Goal: Task Accomplishment & Management: Use online tool/utility

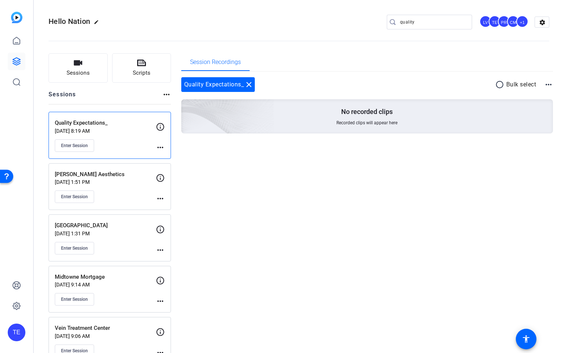
scroll to position [7, 0]
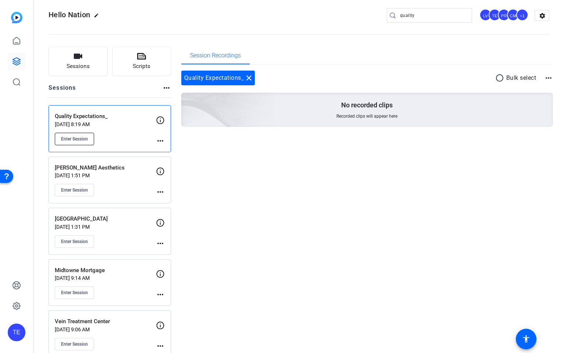
click at [74, 136] on span "Enter Session" at bounding box center [74, 139] width 27 height 6
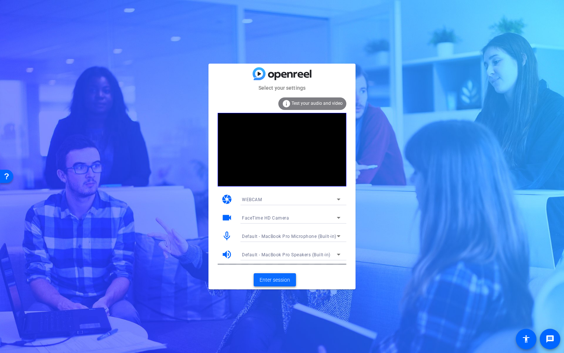
click at [276, 280] on span "Enter session" at bounding box center [275, 280] width 31 height 8
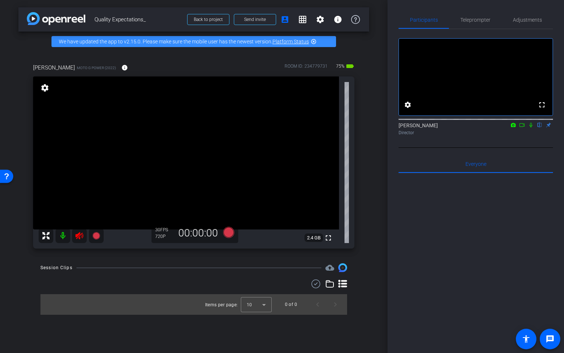
click at [82, 239] on icon at bounding box center [79, 235] width 9 height 9
drag, startPoint x: 79, startPoint y: 237, endPoint x: 142, endPoint y: 293, distance: 84.1
click at [79, 238] on div at bounding box center [71, 235] width 65 height 15
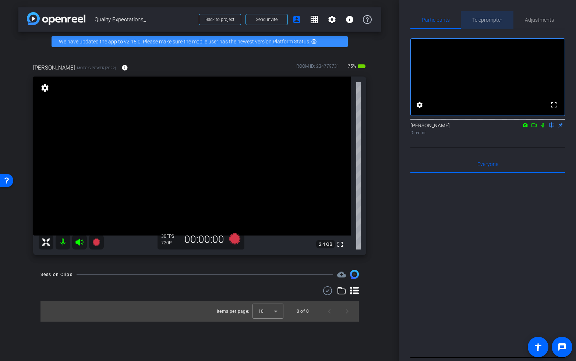
click at [487, 21] on span "Teleprompter" at bounding box center [487, 19] width 30 height 5
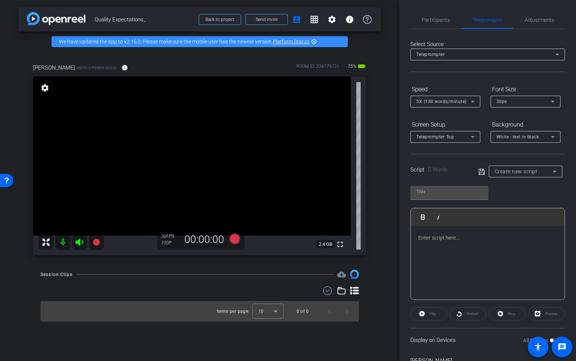
click at [443, 245] on div at bounding box center [488, 263] width 154 height 74
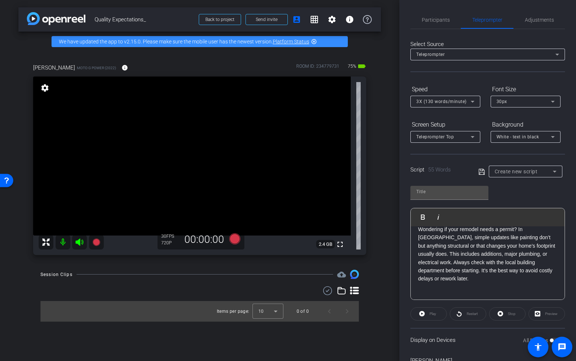
scroll to position [49, 0]
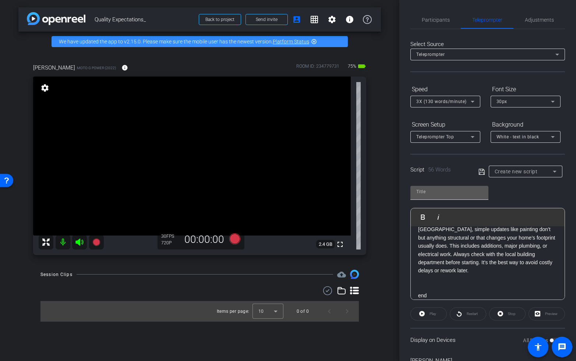
click at [435, 188] on input "text" at bounding box center [449, 191] width 66 height 9
type input "QE"
click at [476, 173] on div "Script 56 Words Create new script" at bounding box center [487, 166] width 154 height 24
click at [481, 171] on icon at bounding box center [481, 171] width 7 height 9
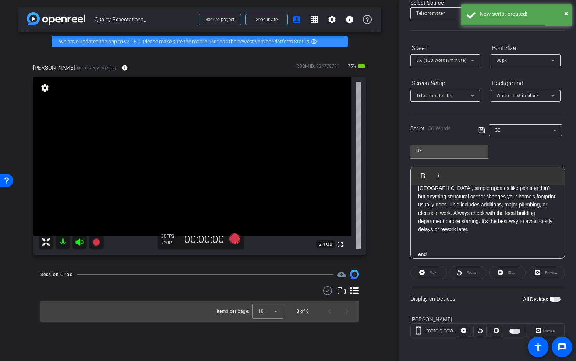
click at [557, 300] on span "button" at bounding box center [554, 298] width 11 height 5
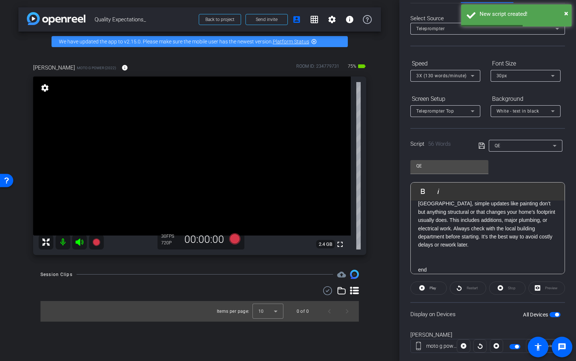
scroll to position [21, 0]
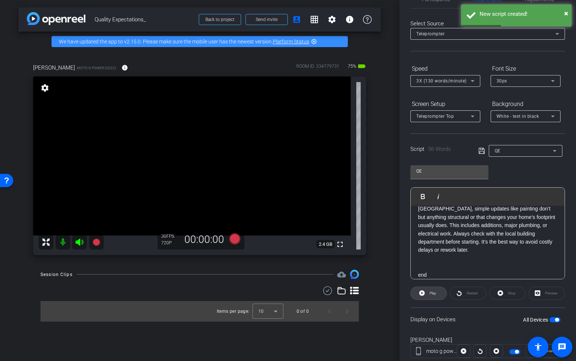
drag, startPoint x: 429, startPoint y: 288, endPoint x: 469, endPoint y: 297, distance: 41.2
click at [430, 288] on span "Play" at bounding box center [431, 293] width 8 height 10
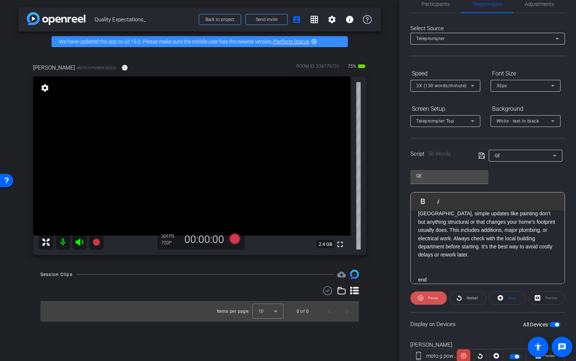
scroll to position [15, 0]
click at [422, 301] on icon at bounding box center [420, 299] width 6 height 6
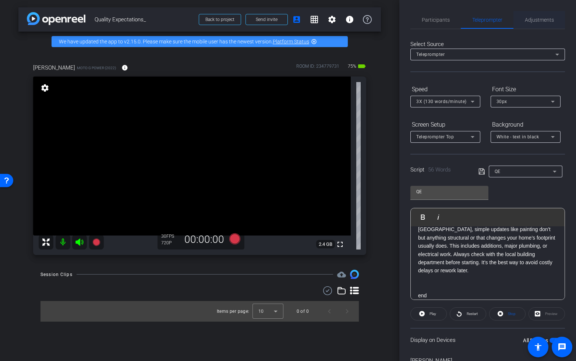
click at [537, 25] on span "Adjustments" at bounding box center [539, 20] width 29 height 18
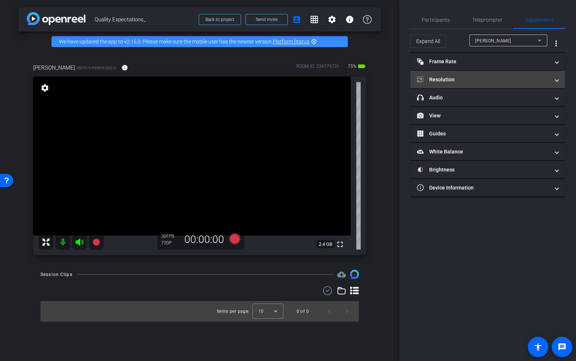
click at [478, 81] on mat-panel-title "Resolution" at bounding box center [483, 80] width 132 height 8
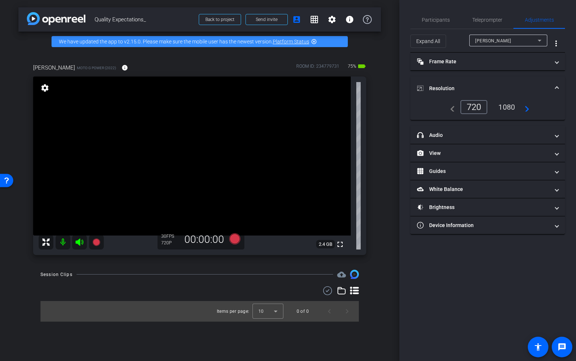
click at [506, 103] on div "1080" at bounding box center [507, 107] width 28 height 13
click at [482, 14] on span "Teleprompter" at bounding box center [487, 20] width 30 height 18
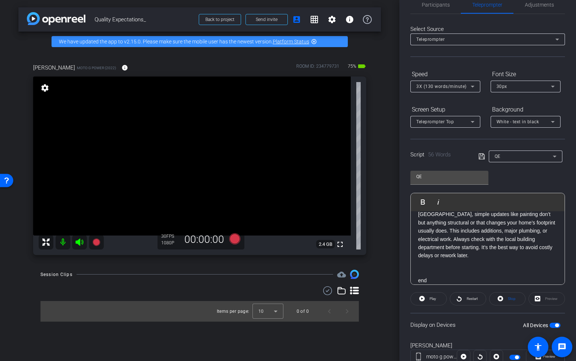
scroll to position [41, 0]
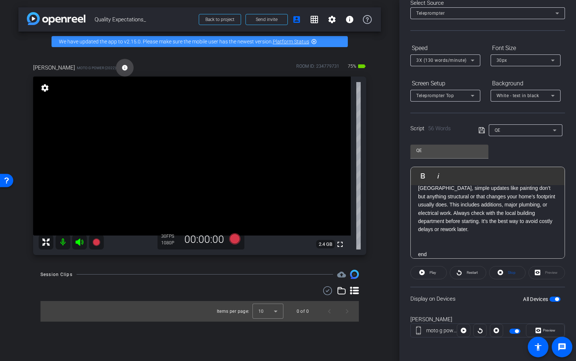
click at [121, 68] on mat-icon "info" at bounding box center [124, 67] width 7 height 7
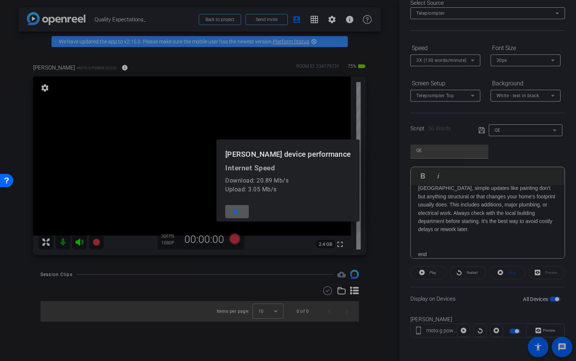
click at [96, 66] on div at bounding box center [288, 180] width 576 height 361
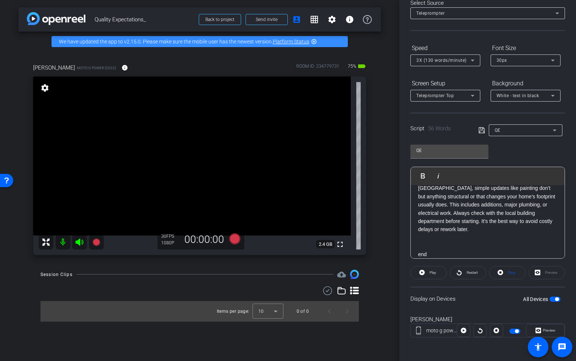
click at [556, 299] on span "button" at bounding box center [557, 299] width 4 height 4
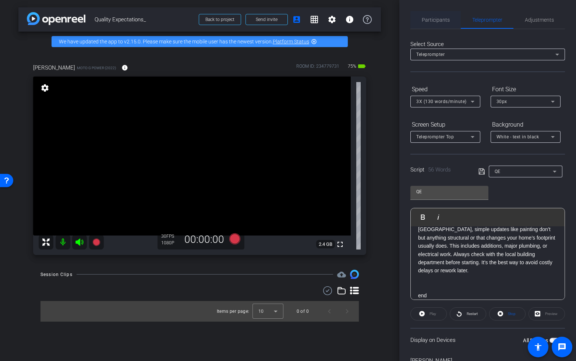
click at [434, 23] on span "Participants" at bounding box center [436, 20] width 28 height 18
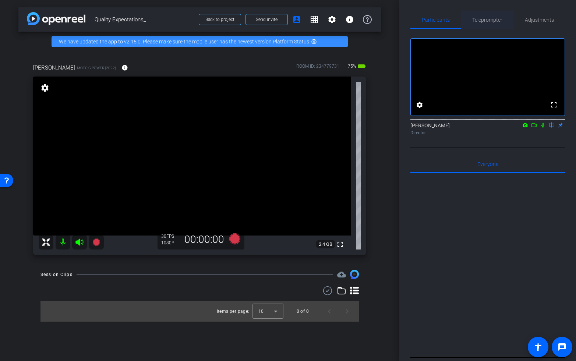
click at [485, 24] on span "Teleprompter" at bounding box center [487, 20] width 30 height 18
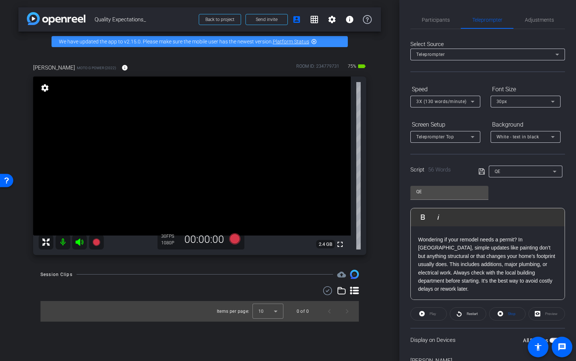
scroll to position [32, 0]
drag, startPoint x: 438, startPoint y: 280, endPoint x: 526, endPoint y: 284, distance: 87.3
click at [438, 280] on p "Wondering if your remodel needs a permit? In Stafford, simple updates like pain…" at bounding box center [487, 263] width 139 height 58
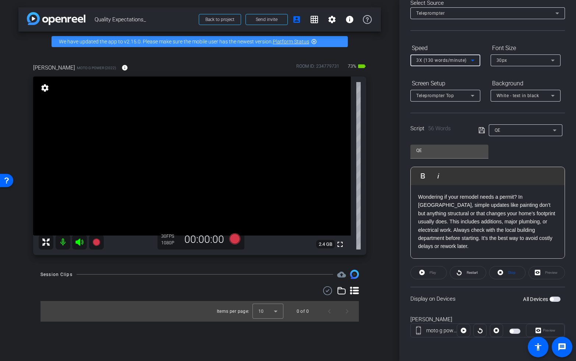
click at [450, 64] on div "3X (130 words/minute)" at bounding box center [443, 60] width 54 height 9
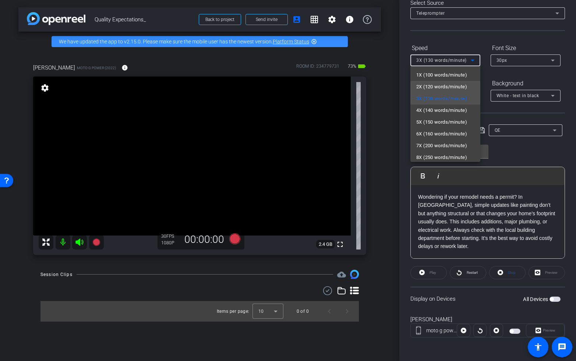
click at [443, 85] on span "2X (120 words/minute)" at bounding box center [441, 86] width 51 height 9
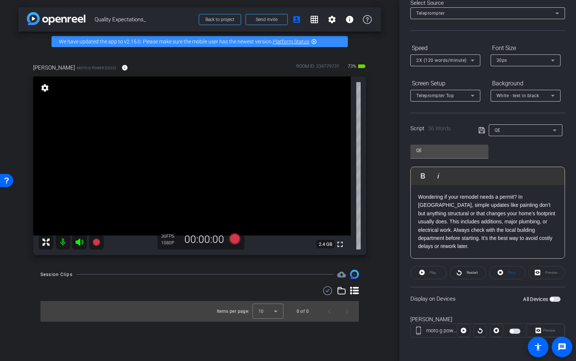
click at [555, 299] on span "button" at bounding box center [554, 298] width 11 height 5
click at [465, 274] on span "Restart" at bounding box center [471, 272] width 13 height 10
click at [427, 61] on span "2X (120 words/minute)" at bounding box center [441, 60] width 50 height 5
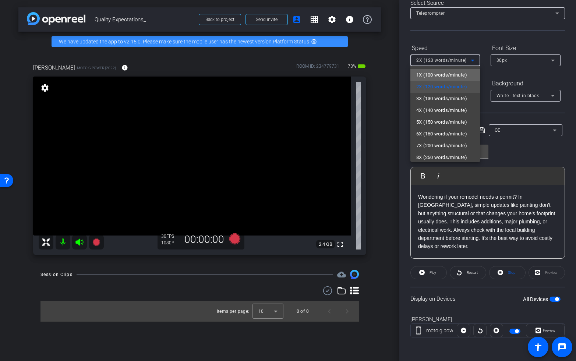
click at [428, 74] on span "1X (100 words/minute)" at bounding box center [441, 75] width 51 height 9
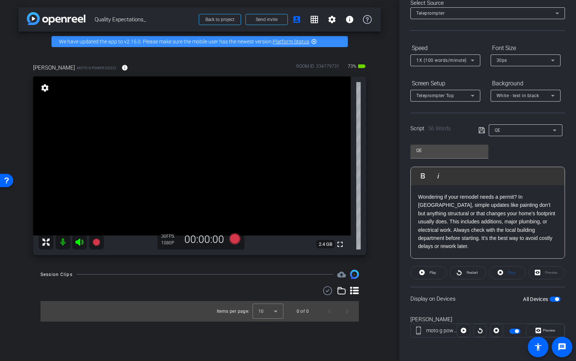
click at [554, 299] on span "button" at bounding box center [554, 298] width 11 height 5
click at [555, 299] on span "button" at bounding box center [554, 298] width 11 height 5
click at [466, 270] on span "Restart" at bounding box center [471, 272] width 11 height 4
click at [419, 196] on p "Wondering if your remodel needs a permit? In Stafford, simple updates like pain…" at bounding box center [487, 222] width 139 height 58
click at [419, 175] on img "button" at bounding box center [418, 175] width 4 height 4
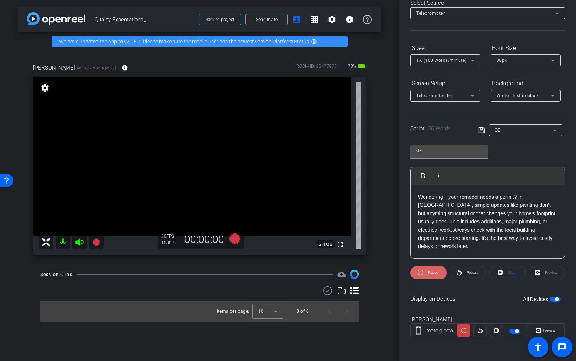
click at [428, 274] on span "Pause" at bounding box center [433, 272] width 10 height 4
click at [423, 275] on icon at bounding box center [422, 273] width 6 height 6
click at [419, 197] on p "Wondering if your remodel needs a permit? In Stafford, simple updates like pain…" at bounding box center [487, 222] width 139 height 58
click at [433, 273] on span "Pause" at bounding box center [433, 273] width 10 height 4
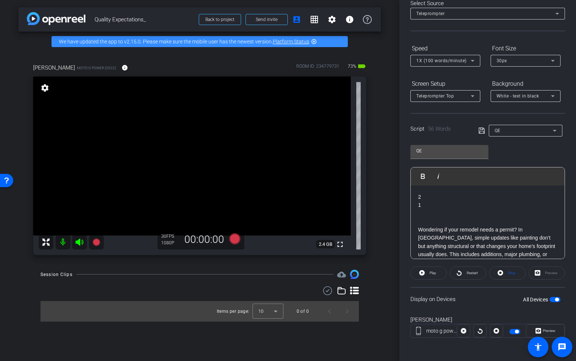
scroll to position [1, 0]
click at [427, 210] on p at bounding box center [487, 212] width 139 height 8
click at [468, 274] on span "Restart" at bounding box center [471, 273] width 11 height 4
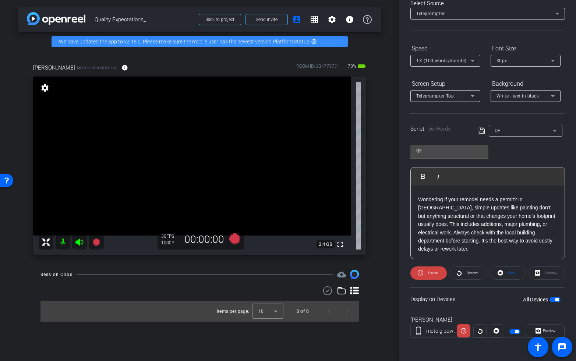
scroll to position [31, 0]
click at [470, 273] on span "Restart" at bounding box center [471, 273] width 11 height 4
click at [458, 271] on icon at bounding box center [458, 273] width 5 height 6
click at [444, 63] on span "1X (100 words/minute)" at bounding box center [441, 60] width 50 height 5
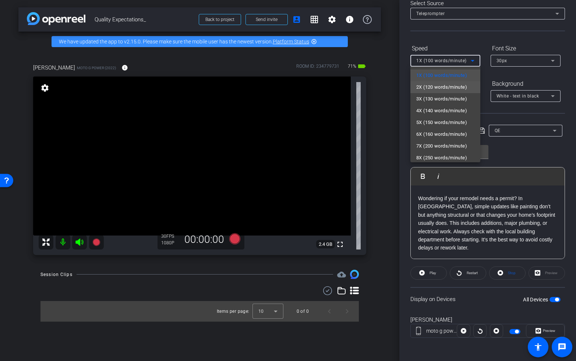
click at [430, 87] on span "2X (120 words/minute)" at bounding box center [441, 87] width 51 height 9
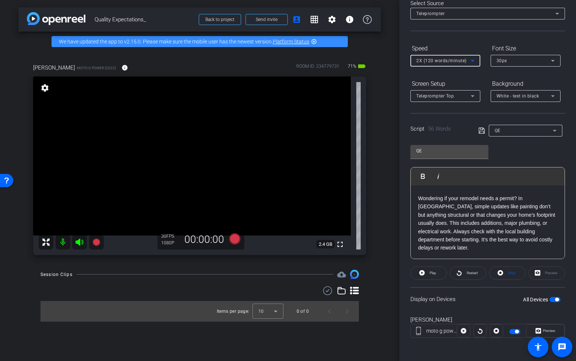
click at [552, 300] on span "button" at bounding box center [554, 299] width 11 height 5
click at [553, 300] on button "All Devices" at bounding box center [554, 299] width 11 height 5
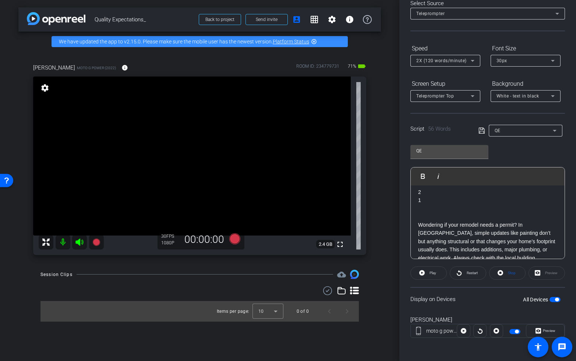
scroll to position [0, 0]
click at [469, 274] on span "Restart" at bounding box center [471, 273] width 11 height 4
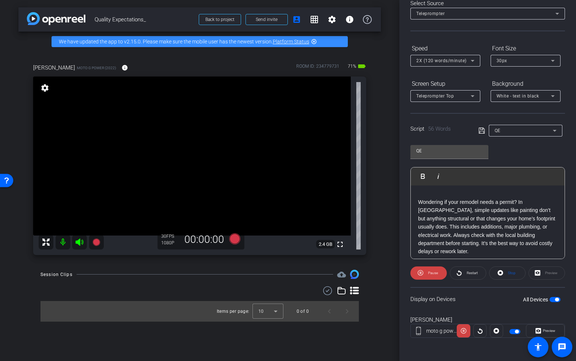
scroll to position [29, 0]
click at [435, 57] on div "2X (120 words/minute)" at bounding box center [443, 60] width 54 height 9
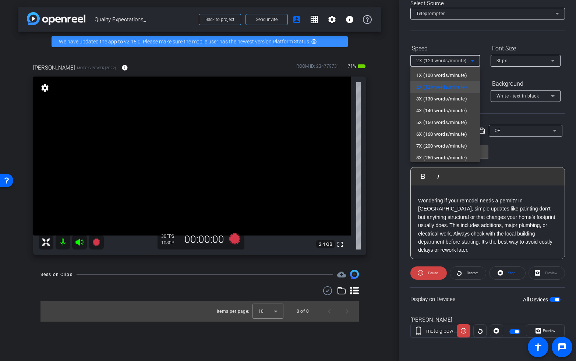
drag, startPoint x: 435, startPoint y: 57, endPoint x: 441, endPoint y: 50, distance: 8.9
click at [434, 58] on div at bounding box center [288, 180] width 576 height 361
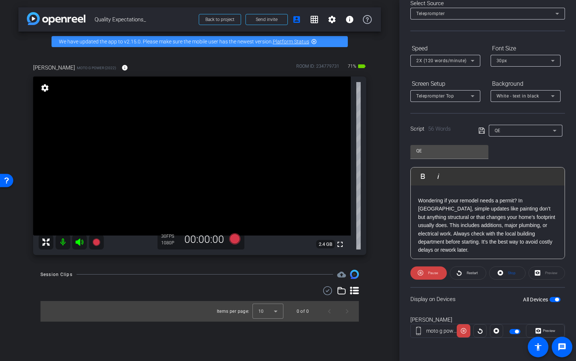
click at [445, 46] on div "Speed" at bounding box center [445, 48] width 70 height 13
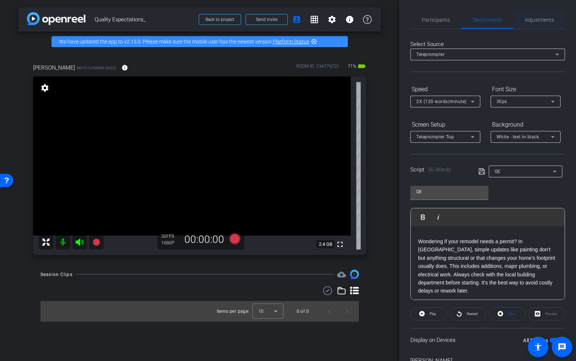
click at [539, 20] on span "Adjustments" at bounding box center [539, 19] width 29 height 5
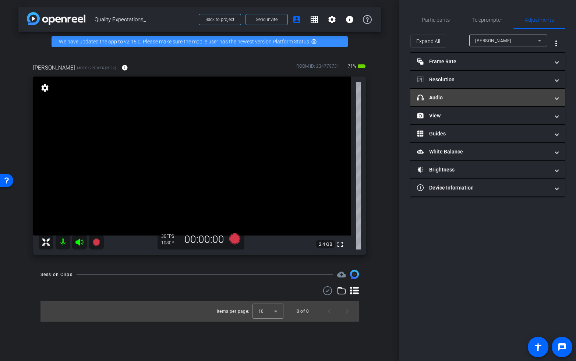
click at [457, 95] on mat-panel-title "headphone icon Audio" at bounding box center [483, 98] width 132 height 8
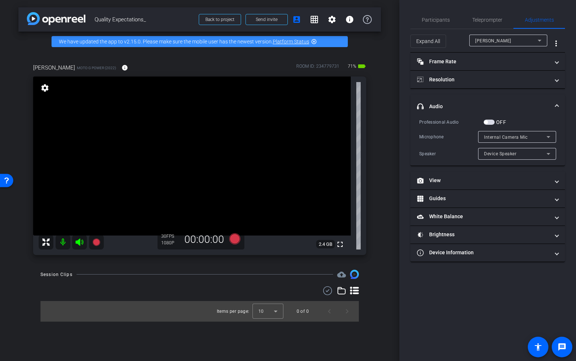
click at [492, 123] on span "button" at bounding box center [488, 122] width 11 height 5
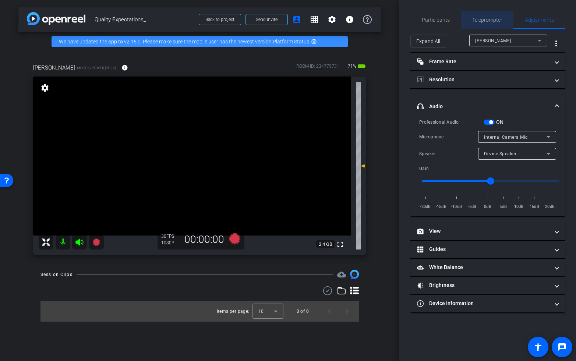
click at [492, 21] on span "Teleprompter" at bounding box center [487, 19] width 30 height 5
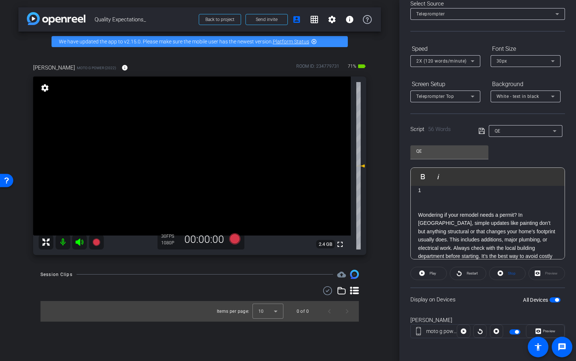
scroll to position [5, 0]
click at [78, 242] on icon at bounding box center [79, 241] width 8 height 7
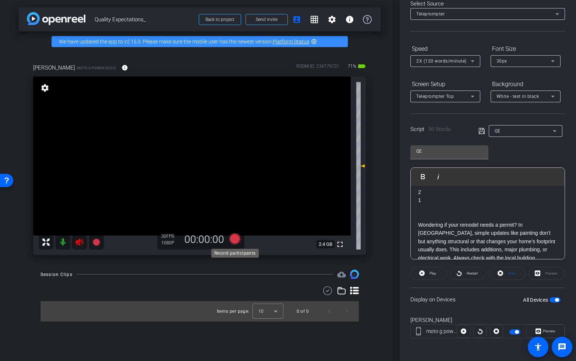
click at [233, 237] on icon at bounding box center [234, 238] width 11 height 11
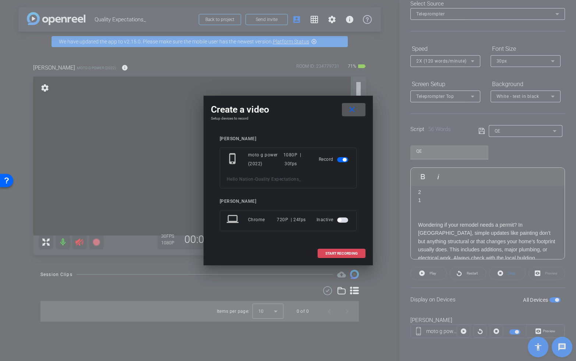
click at [328, 254] on span "START RECORDING" at bounding box center [341, 254] width 32 height 4
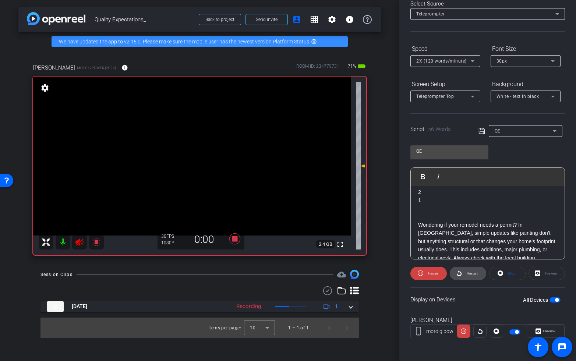
click at [473, 274] on span "Restart" at bounding box center [471, 273] width 11 height 4
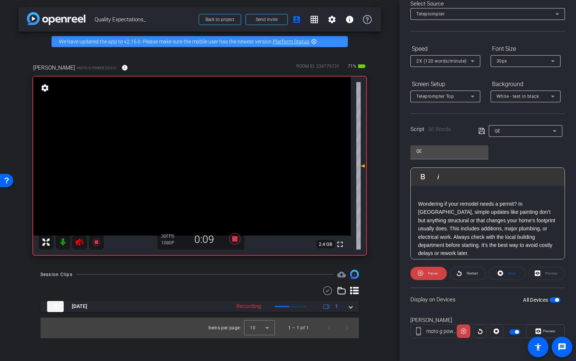
scroll to position [28, 0]
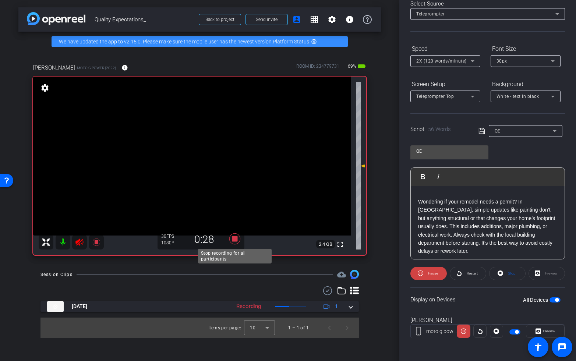
click at [235, 240] on icon at bounding box center [234, 238] width 11 height 11
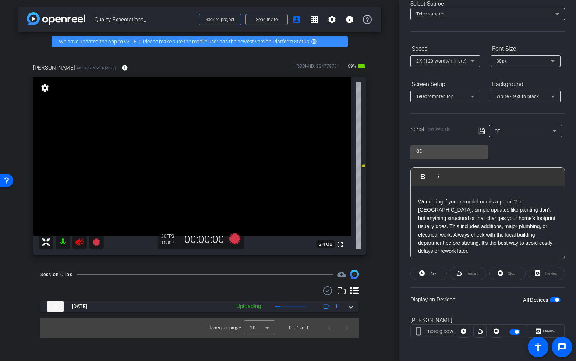
click at [80, 242] on icon at bounding box center [79, 241] width 8 height 7
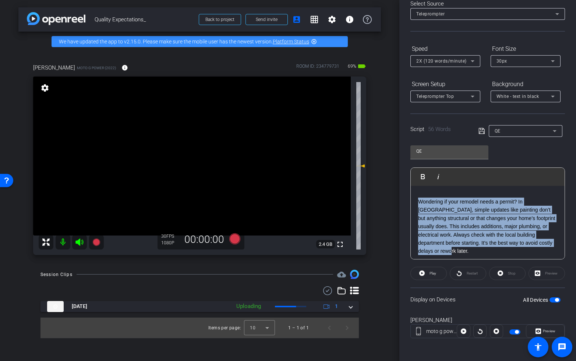
drag, startPoint x: 433, startPoint y: 251, endPoint x: 418, endPoint y: 204, distance: 49.8
click at [418, 204] on p "Wondering if your remodel needs a permit? In Stafford, simple updates like pain…" at bounding box center [487, 227] width 139 height 58
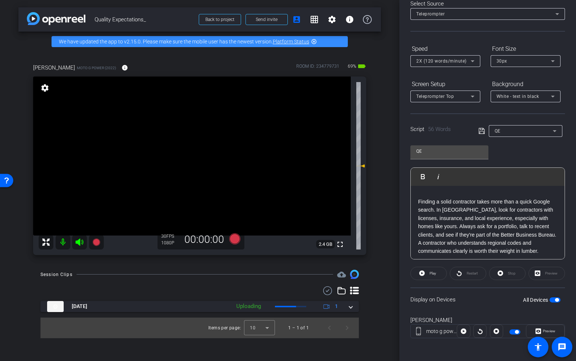
scroll to position [40, 0]
click at [553, 301] on span "button" at bounding box center [554, 299] width 11 height 5
click at [554, 301] on span "button" at bounding box center [554, 299] width 11 height 5
click at [433, 272] on span "Play" at bounding box center [432, 273] width 7 height 4
click at [77, 241] on icon at bounding box center [79, 241] width 8 height 7
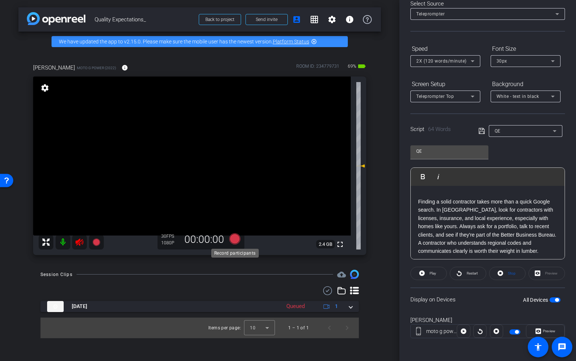
click at [235, 239] on icon at bounding box center [234, 238] width 11 height 11
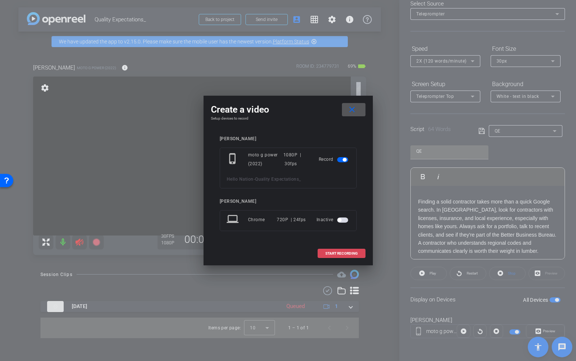
click at [346, 252] on span "START RECORDING" at bounding box center [341, 254] width 32 height 4
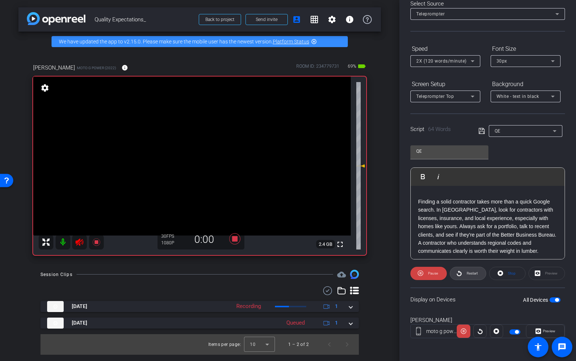
click at [470, 274] on span "Restart" at bounding box center [471, 273] width 11 height 4
click at [79, 244] on icon at bounding box center [79, 242] width 9 height 9
click at [79, 240] on icon at bounding box center [79, 241] width 8 height 7
click at [472, 273] on span "Restart" at bounding box center [471, 273] width 11 height 4
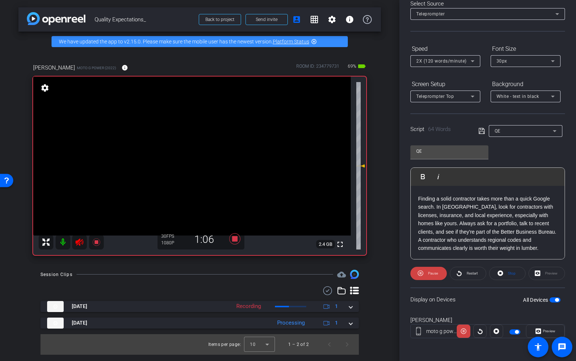
scroll to position [31, 0]
click at [78, 241] on icon at bounding box center [79, 241] width 8 height 7
click at [494, 207] on p "Finding a solid contractor takes more than a quick Google search. In Stafford, …" at bounding box center [487, 224] width 139 height 58
click at [484, 206] on p "Finding a solid contractor takes more than a quick Google search. In Stafford, …" at bounding box center [487, 224] width 139 height 58
click at [432, 177] on span "Play" at bounding box center [427, 176] width 11 height 6
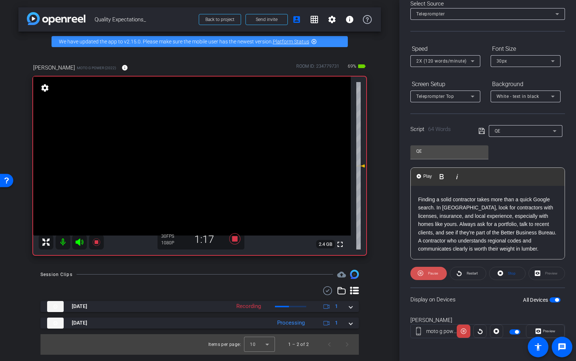
click at [431, 276] on span "Pause" at bounding box center [432, 273] width 12 height 10
click at [425, 199] on p "Finding a solid contractor takes more than a quick Google search. In Stafford, …" at bounding box center [487, 224] width 139 height 58
click at [417, 198] on div "2 1 Finding a solid contractor takes more than a quick Google search. In Staffo…" at bounding box center [488, 220] width 154 height 130
click at [78, 238] on icon at bounding box center [79, 242] width 9 height 9
click at [470, 274] on span "Restart" at bounding box center [471, 273] width 11 height 4
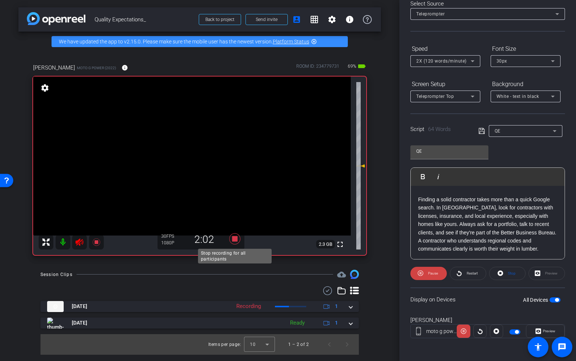
click at [234, 240] on icon at bounding box center [234, 238] width 11 height 11
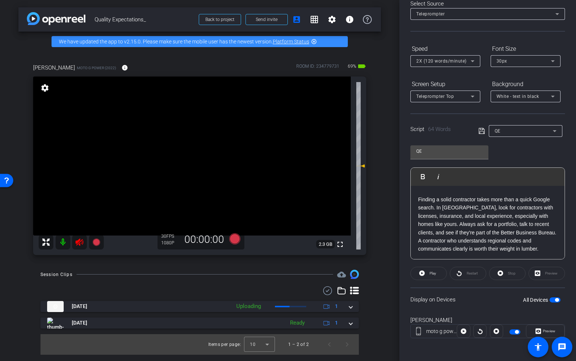
click at [76, 242] on icon at bounding box center [79, 241] width 8 height 7
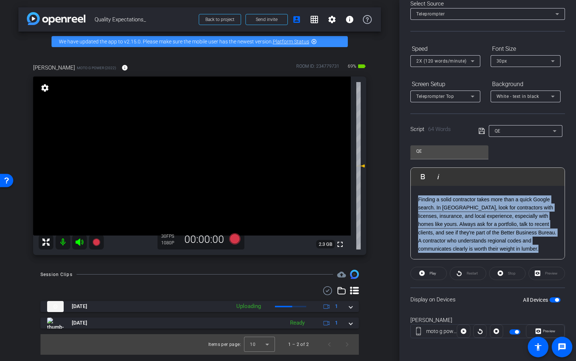
drag, startPoint x: 549, startPoint y: 252, endPoint x: 417, endPoint y: 200, distance: 142.1
click at [417, 200] on div "2 1 Finding a solid contractor takes more than a quick Google search. In Staffo…" at bounding box center [488, 220] width 154 height 130
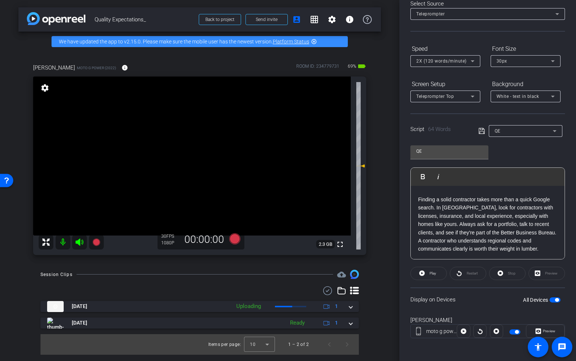
scroll to position [40, 0]
click at [551, 299] on span "button" at bounding box center [554, 299] width 11 height 5
click at [554, 301] on span "button" at bounding box center [554, 299] width 11 height 5
click at [426, 276] on span at bounding box center [429, 273] width 36 height 18
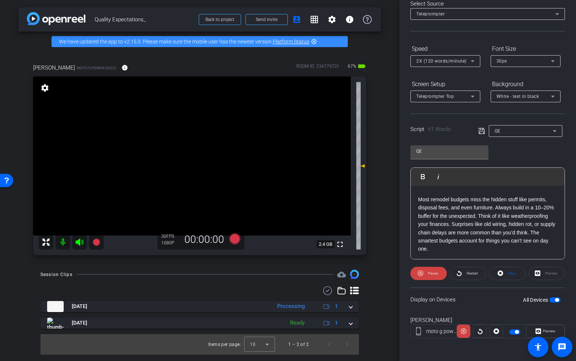
click at [80, 243] on icon at bounding box center [79, 241] width 8 height 7
click at [235, 240] on icon at bounding box center [234, 238] width 11 height 11
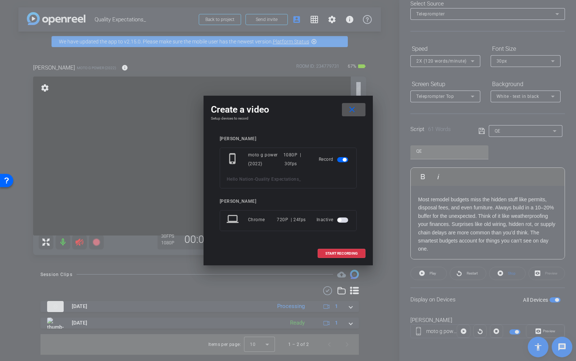
drag, startPoint x: 363, startPoint y: 105, endPoint x: 350, endPoint y: 108, distance: 13.2
click at [362, 106] on span at bounding box center [354, 110] width 24 height 18
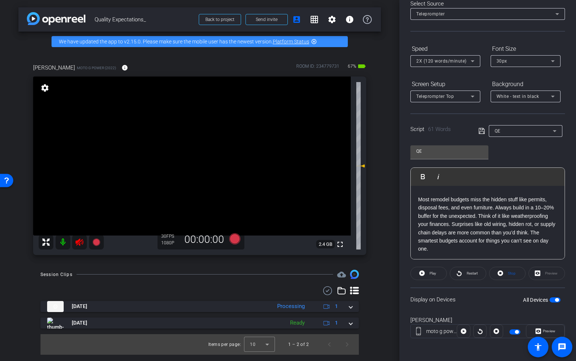
click at [77, 245] on icon at bounding box center [79, 242] width 9 height 9
click at [82, 240] on icon at bounding box center [79, 242] width 9 height 9
click at [235, 239] on icon at bounding box center [234, 238] width 11 height 11
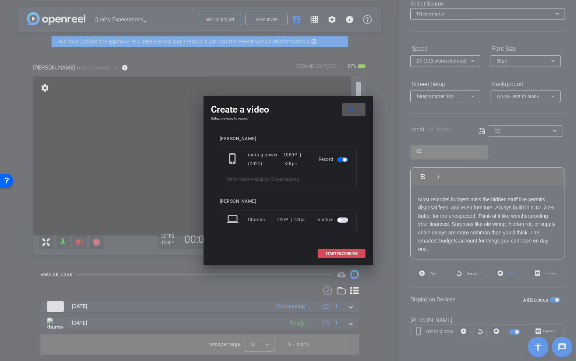
click at [344, 252] on span "START RECORDING" at bounding box center [341, 254] width 32 height 4
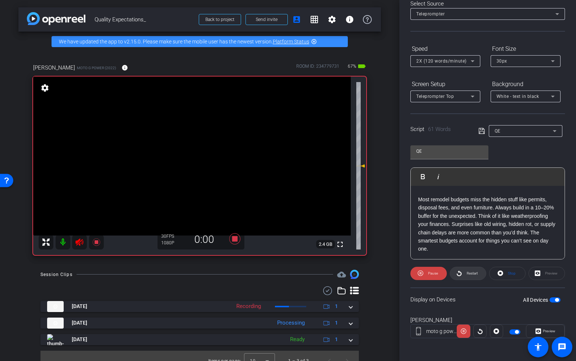
click at [470, 273] on span "Restart" at bounding box center [471, 273] width 11 height 4
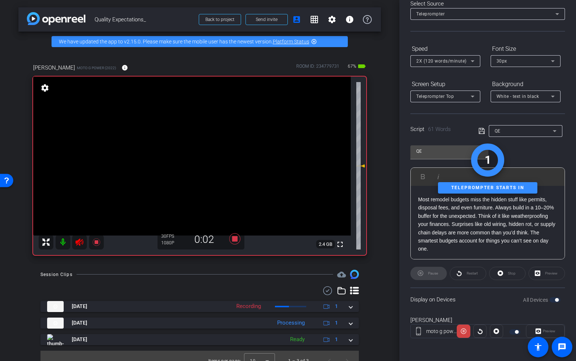
scroll to position [31, 0]
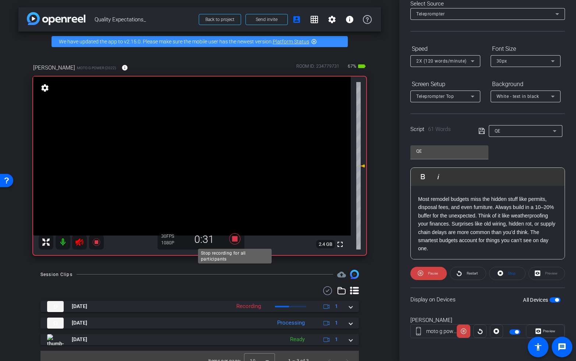
click at [235, 239] on icon at bounding box center [234, 238] width 11 height 11
click at [79, 244] on icon at bounding box center [79, 241] width 8 height 7
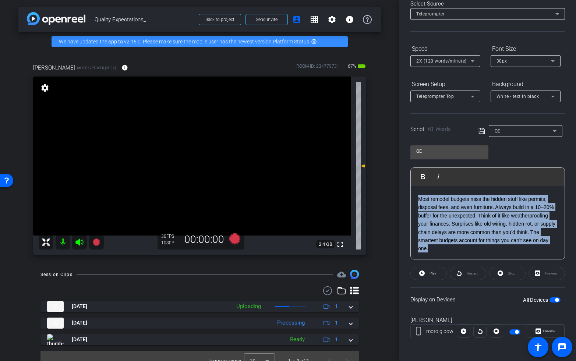
drag, startPoint x: 433, startPoint y: 251, endPoint x: 413, endPoint y: 201, distance: 53.6
click at [413, 201] on div "2 1 Most remodel budgets miss the hidden stuff like permits, disposal fees, and…" at bounding box center [488, 220] width 154 height 130
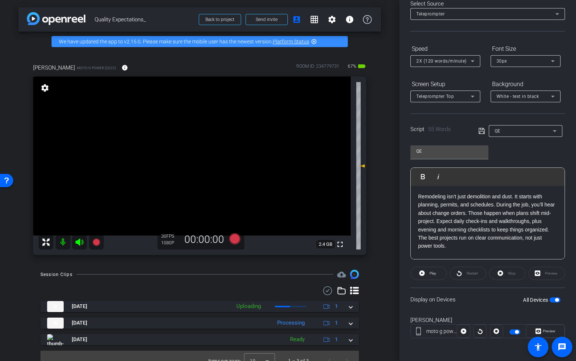
scroll to position [33, 0]
click at [552, 302] on span "button" at bounding box center [554, 299] width 11 height 5
click at [552, 301] on span "button" at bounding box center [552, 300] width 4 height 4
click at [427, 272] on span "Play" at bounding box center [431, 273] width 8 height 10
click at [471, 270] on span "Restart" at bounding box center [471, 273] width 13 height 10
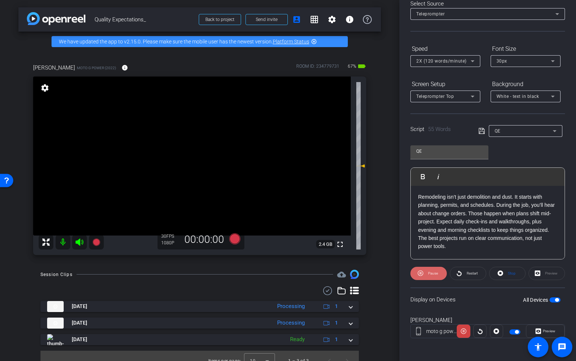
drag, startPoint x: 422, startPoint y: 271, endPoint x: 426, endPoint y: 273, distance: 4.4
click at [422, 271] on icon at bounding box center [420, 273] width 6 height 9
click at [79, 242] on icon at bounding box center [79, 241] width 8 height 7
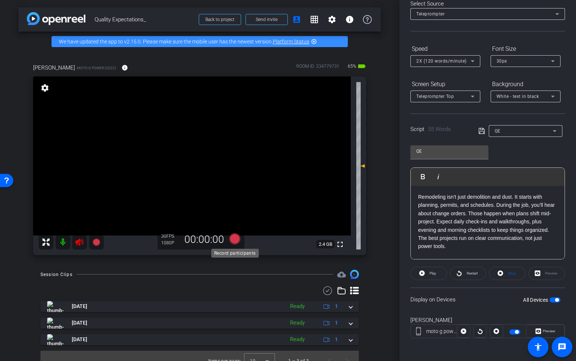
click at [240, 240] on icon at bounding box center [235, 238] width 18 height 13
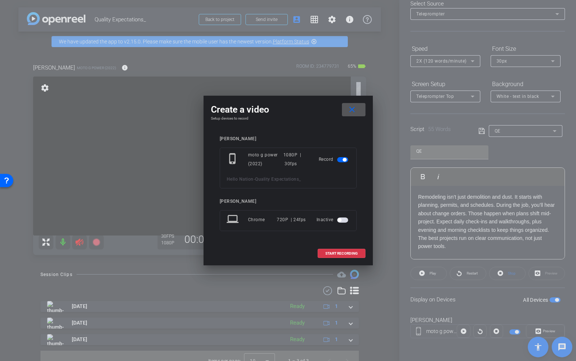
click at [337, 250] on span at bounding box center [341, 254] width 47 height 18
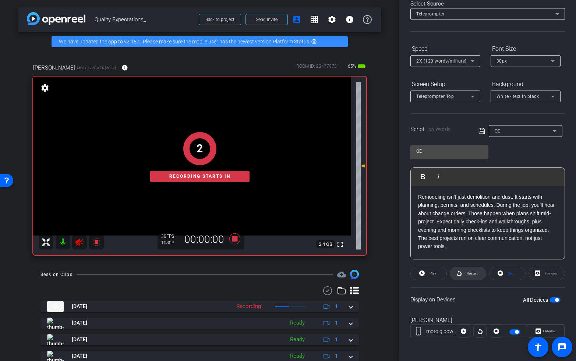
click at [472, 273] on span "Restart" at bounding box center [471, 273] width 11 height 4
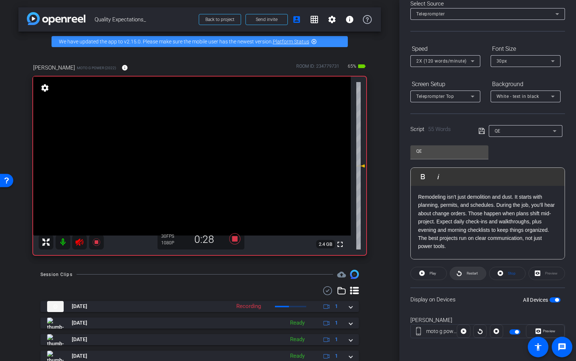
click at [460, 271] on icon at bounding box center [458, 273] width 5 height 6
click at [79, 241] on icon at bounding box center [79, 241] width 8 height 7
click at [79, 242] on icon at bounding box center [79, 241] width 8 height 7
click at [469, 273] on span "Restart" at bounding box center [471, 273] width 11 height 4
click at [231, 240] on icon at bounding box center [235, 238] width 18 height 13
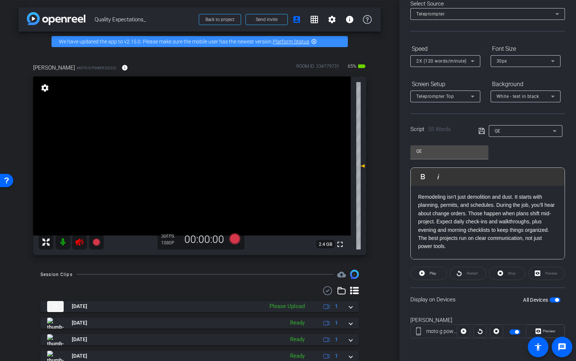
drag, startPoint x: 81, startPoint y: 244, endPoint x: 86, endPoint y: 247, distance: 6.0
click at [81, 244] on icon at bounding box center [79, 242] width 9 height 9
click at [552, 298] on span "button" at bounding box center [554, 299] width 11 height 5
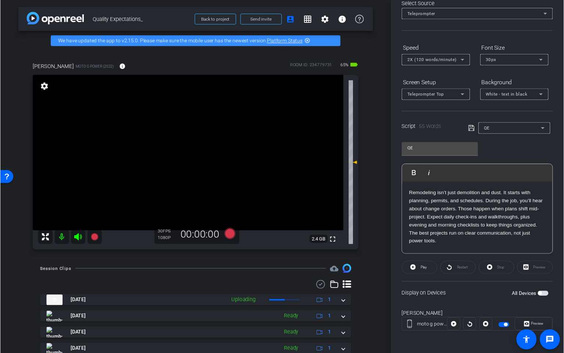
scroll to position [0, 0]
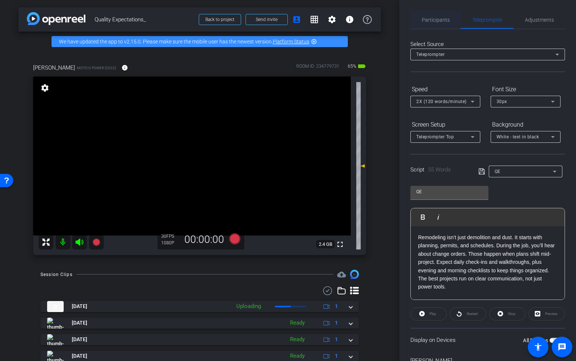
click at [425, 17] on span "Participants" at bounding box center [436, 19] width 28 height 5
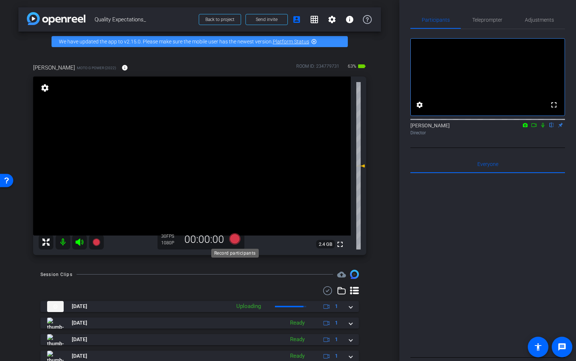
click at [231, 237] on icon at bounding box center [234, 238] width 11 height 11
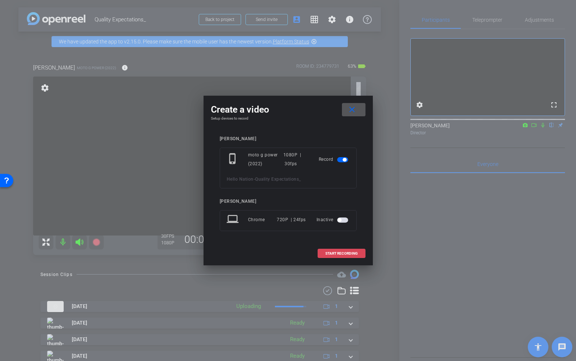
click at [346, 252] on span "START RECORDING" at bounding box center [341, 254] width 32 height 4
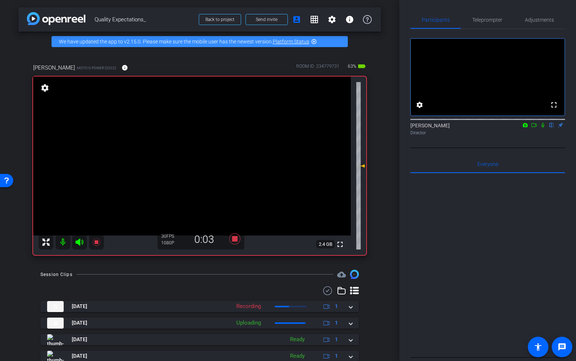
click at [79, 243] on icon at bounding box center [79, 241] width 8 height 7
click at [75, 240] on icon at bounding box center [79, 242] width 9 height 9
click at [79, 241] on icon at bounding box center [79, 241] width 8 height 7
click at [237, 240] on icon at bounding box center [234, 238] width 11 height 11
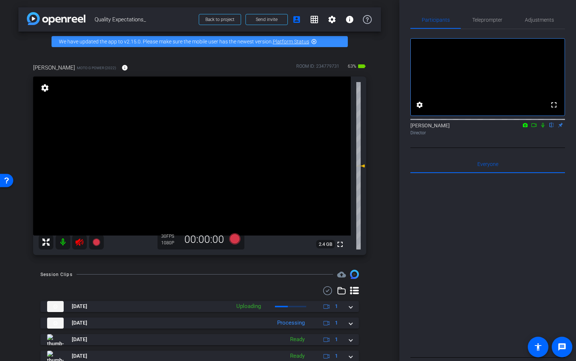
drag, startPoint x: 83, startPoint y: 242, endPoint x: 94, endPoint y: 248, distance: 12.2
click at [83, 242] on icon at bounding box center [79, 242] width 9 height 9
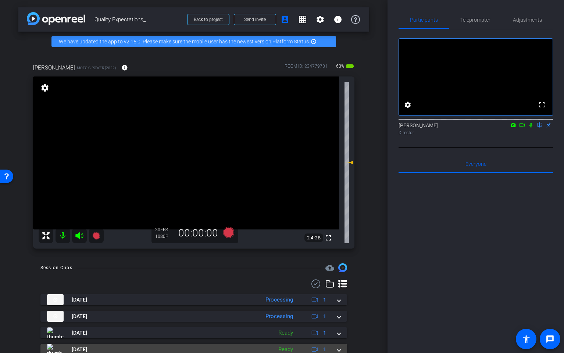
scroll to position [45, 0]
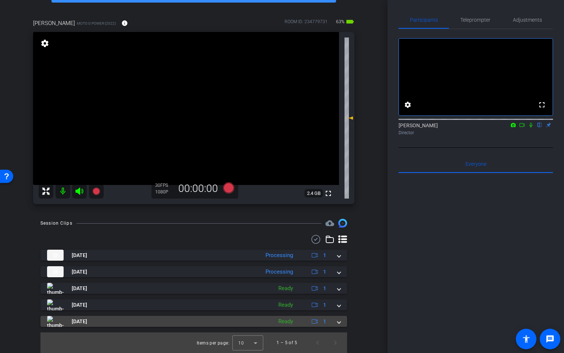
click at [340, 323] on span at bounding box center [339, 322] width 3 height 8
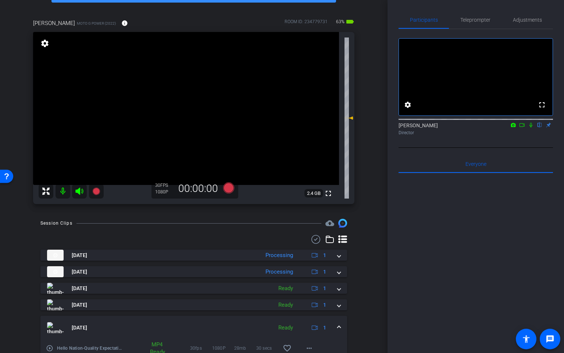
scroll to position [82, 0]
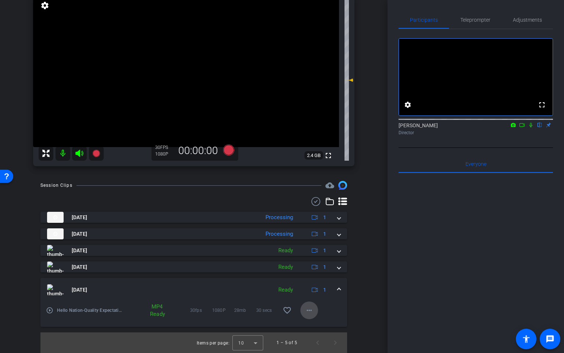
click at [309, 309] on mat-icon "more_horiz" at bounding box center [309, 310] width 9 height 9
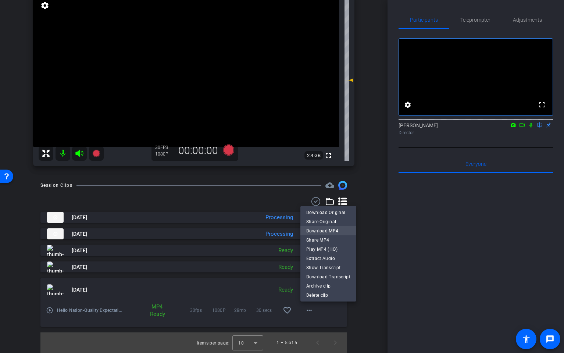
click at [330, 229] on span "Download MP4" at bounding box center [328, 231] width 44 height 9
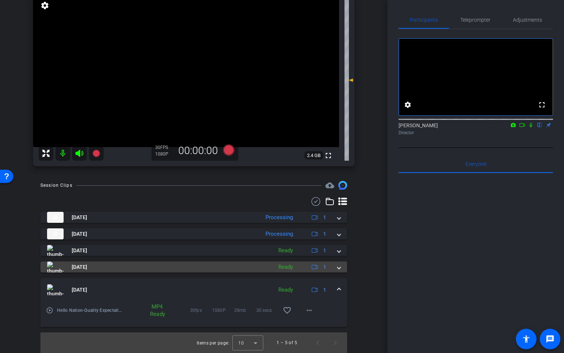
click at [341, 267] on mat-expansion-panel-header "Sep 30, 2025 Ready 1" at bounding box center [193, 267] width 307 height 11
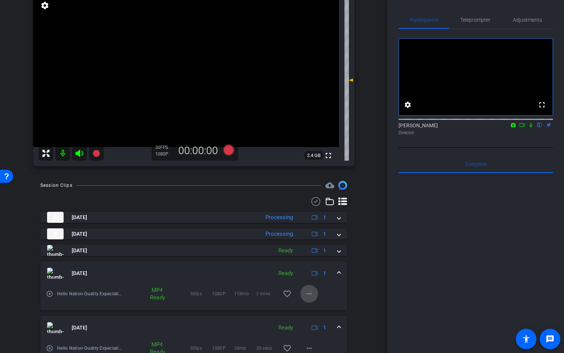
click at [313, 295] on mat-icon "more_horiz" at bounding box center [309, 293] width 9 height 9
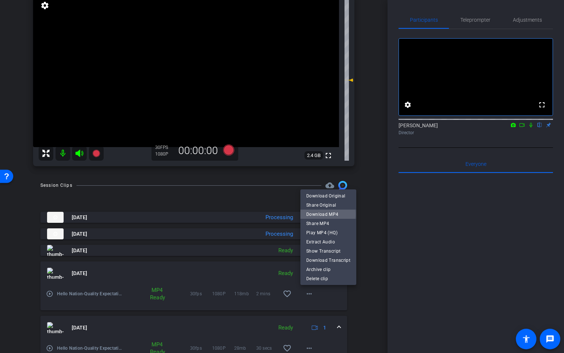
click at [326, 214] on span "Download MP4" at bounding box center [328, 214] width 44 height 9
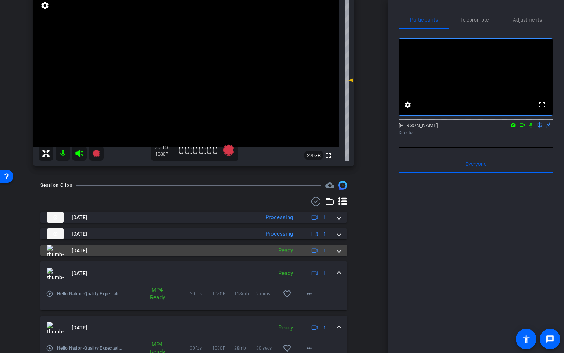
click at [338, 248] on span at bounding box center [339, 251] width 3 height 8
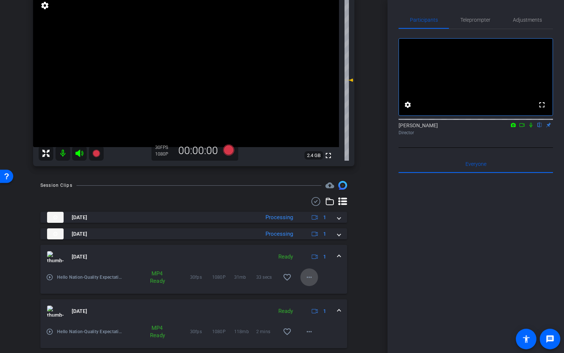
click at [310, 276] on mat-icon "more_horiz" at bounding box center [309, 277] width 9 height 9
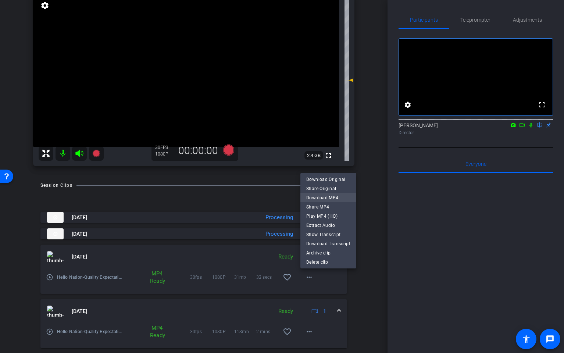
click at [326, 198] on span "Download MP4" at bounding box center [328, 197] width 44 height 9
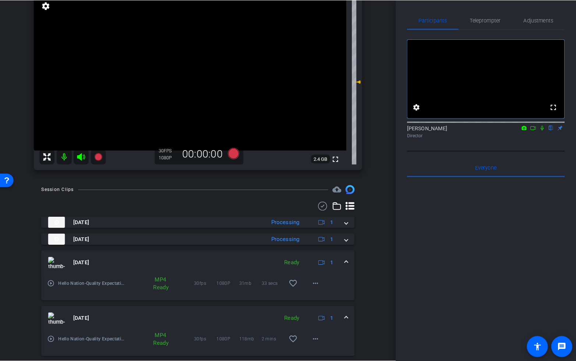
scroll to position [0, 0]
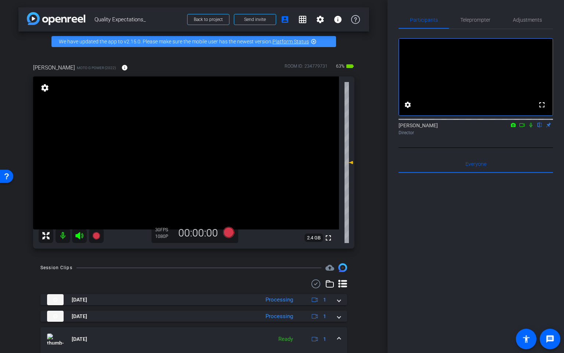
click at [384, 239] on div "arrow_back Quality Expectations_ Back to project Send invite account_box grid_o…" at bounding box center [194, 176] width 388 height 353
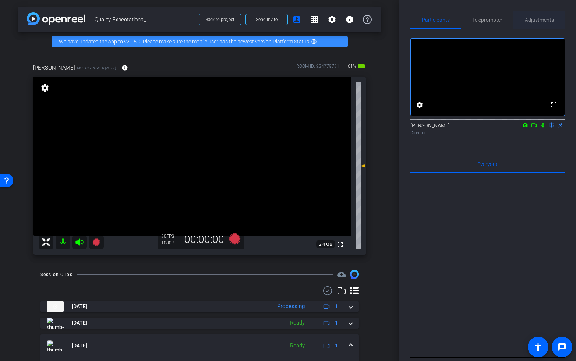
click at [548, 19] on span "Adjustments" at bounding box center [539, 19] width 29 height 5
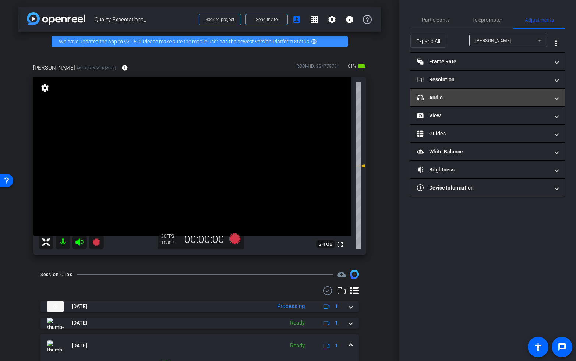
click at [454, 93] on mat-expansion-panel-header "headphone icon Audio" at bounding box center [487, 98] width 154 height 18
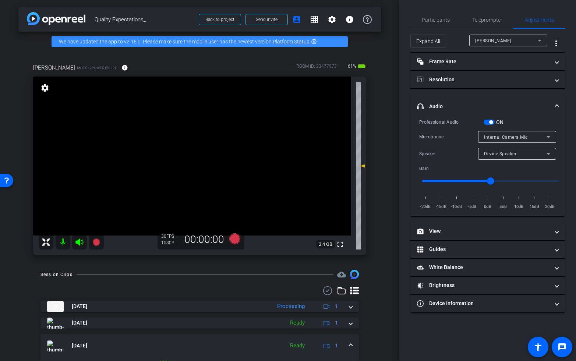
click at [487, 123] on span "button" at bounding box center [488, 122] width 11 height 5
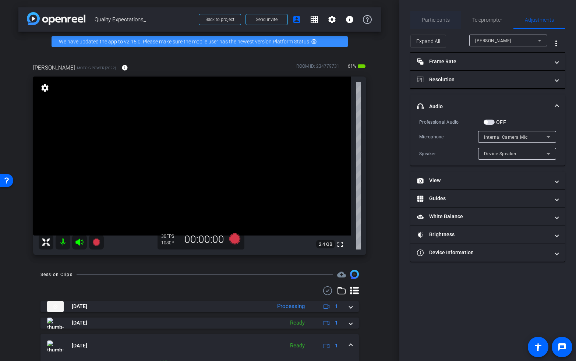
click at [431, 14] on span "Participants" at bounding box center [436, 20] width 28 height 18
